Goal: Task Accomplishment & Management: Manage account settings

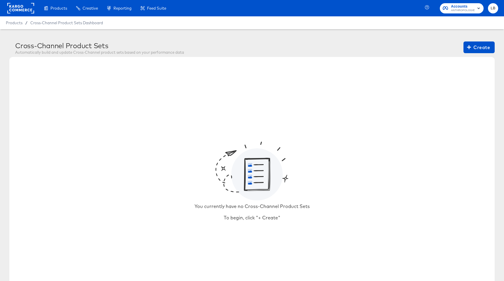
click at [25, 7] on rect at bounding box center [20, 8] width 27 height 11
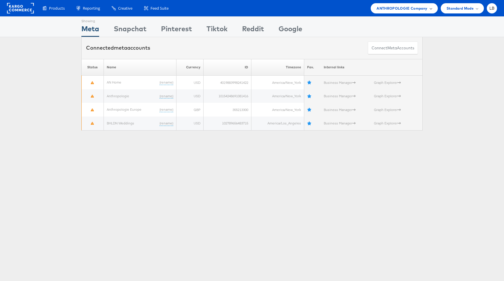
click at [419, 8] on span "ANTHROPOLOGIE Company" at bounding box center [402, 8] width 51 height 6
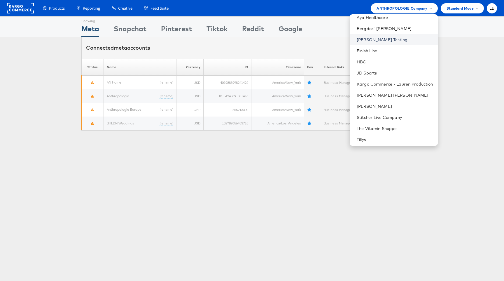
scroll to position [71, 0]
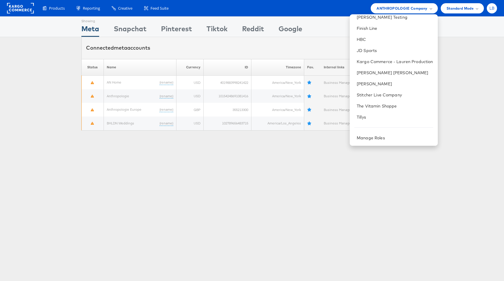
click at [494, 12] on div "LB" at bounding box center [492, 8] width 10 height 10
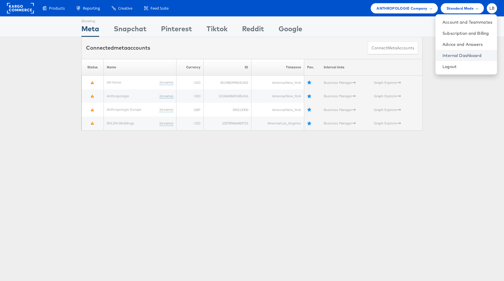
click at [470, 58] on link "Internal Dashboard" at bounding box center [468, 56] width 50 height 6
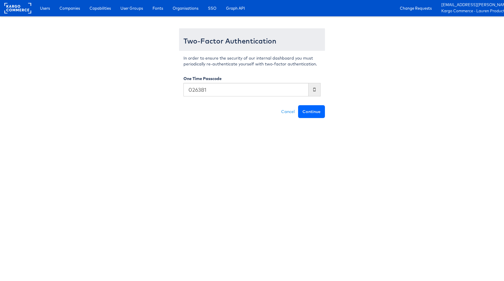
type input "026381"
click at [307, 112] on button "Continue" at bounding box center [311, 111] width 27 height 13
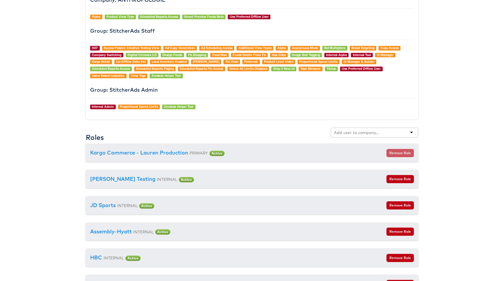
scroll to position [537, 0]
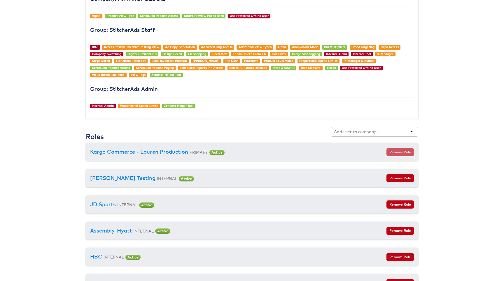
click at [349, 133] on input "text" at bounding box center [357, 132] width 46 height 6
type input "belk"
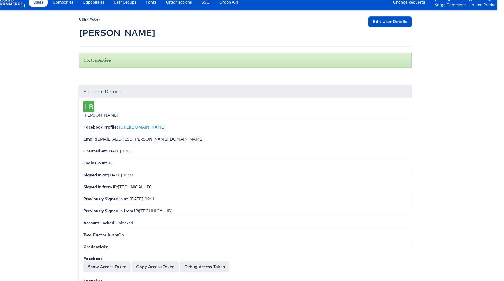
scroll to position [0, 7]
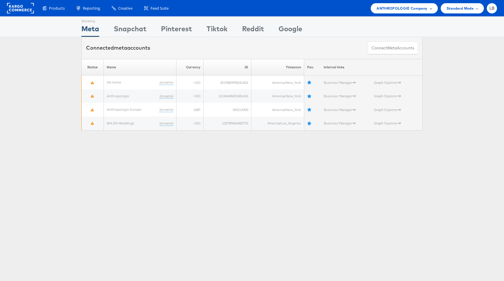
click at [419, 11] on div "ANTHROPOLOGIE Company" at bounding box center [404, 8] width 67 height 10
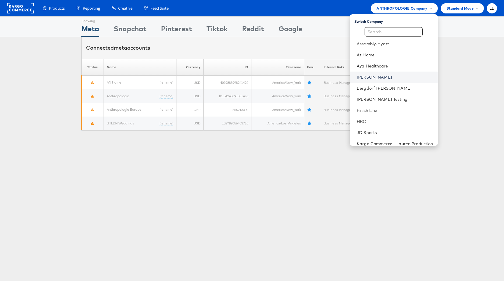
click at [363, 79] on link "[PERSON_NAME]" at bounding box center [395, 77] width 76 height 6
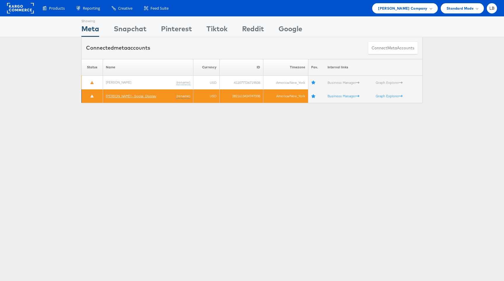
click at [119, 95] on link "[PERSON_NAME] - Social_Display" at bounding box center [131, 96] width 51 height 4
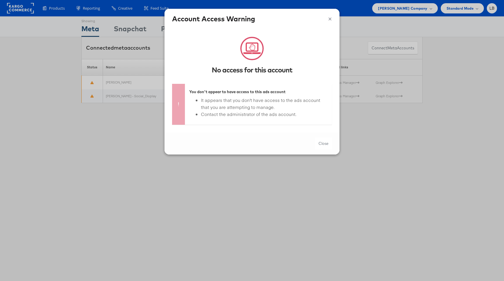
click at [331, 19] on button "×" at bounding box center [330, 18] width 4 height 9
